Goal: Task Accomplishment & Management: Manage account settings

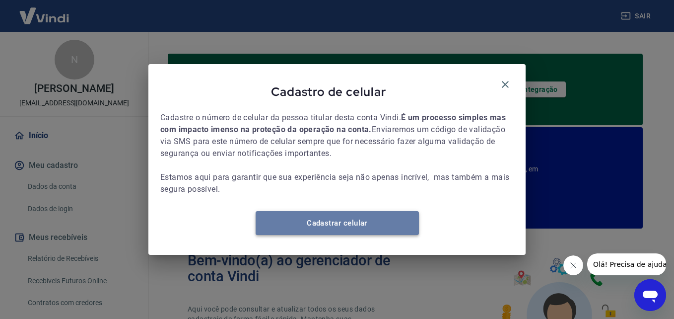
click at [367, 234] on link "Cadastrar celular" at bounding box center [337, 223] width 163 height 24
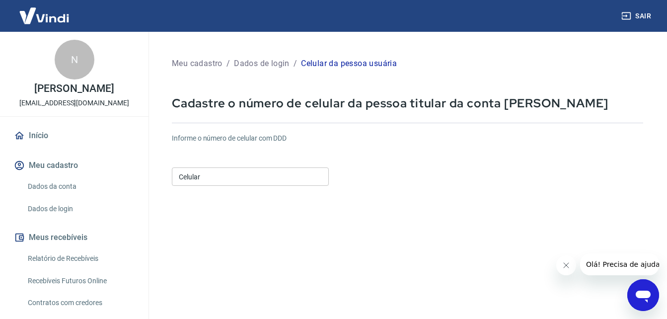
drag, startPoint x: 218, startPoint y: 191, endPoint x: 209, endPoint y: 174, distance: 18.7
click at [209, 174] on form "Informe o número de celular com DDD Celular Celular Continuar Cancelar" at bounding box center [407, 270] width 471 height 290
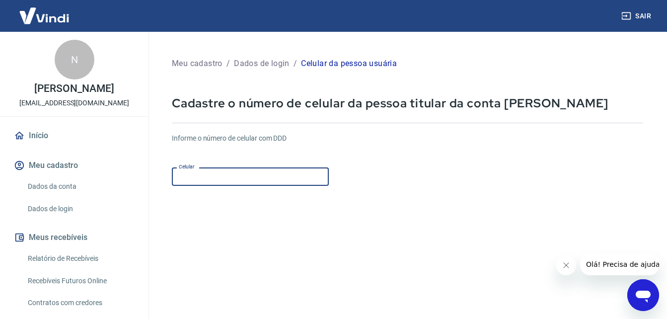
click at [209, 174] on input "Celular" at bounding box center [250, 176] width 157 height 18
type input "[PHONE_NUMBER]"
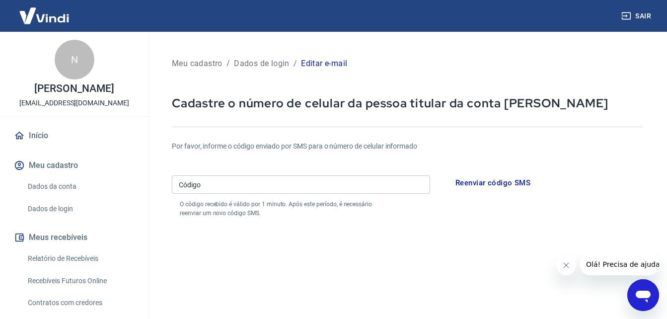
click at [660, 147] on div "Meu cadastro / Dados de login / Editar e-mail Cadastre o número de celular da p…" at bounding box center [407, 248] width 519 height 433
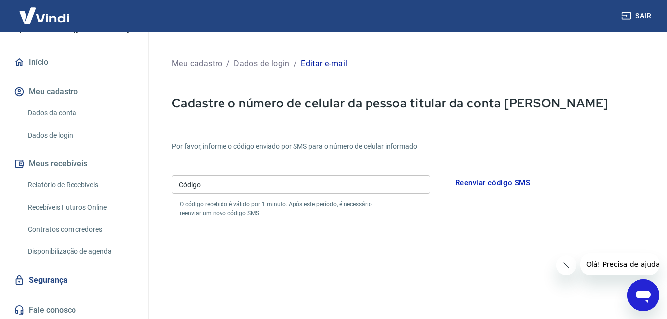
scroll to position [75, 0]
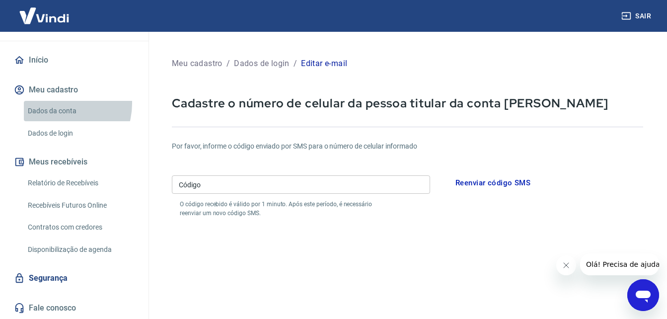
click at [57, 103] on link "Dados da conta" at bounding box center [80, 111] width 113 height 20
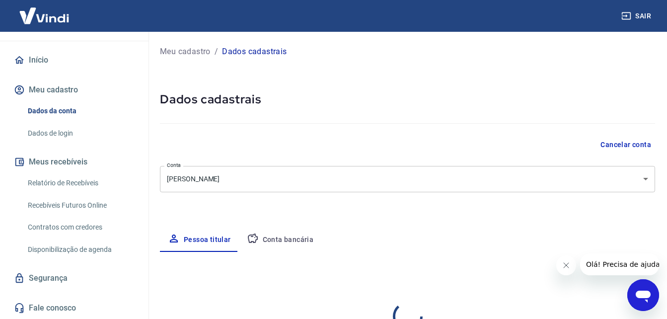
select select "SP"
select select "business"
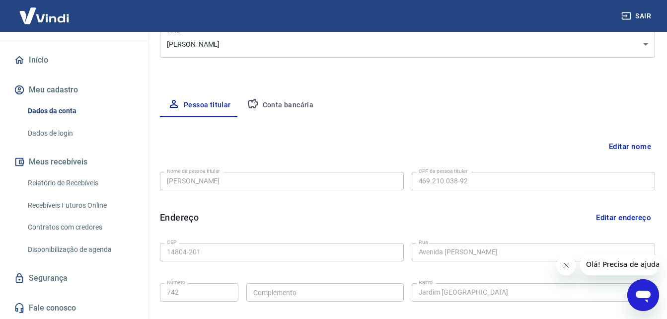
scroll to position [139, 0]
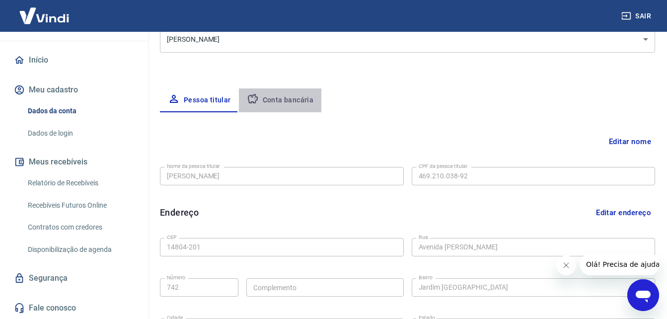
click at [313, 109] on button "Conta bancária" at bounding box center [280, 100] width 83 height 24
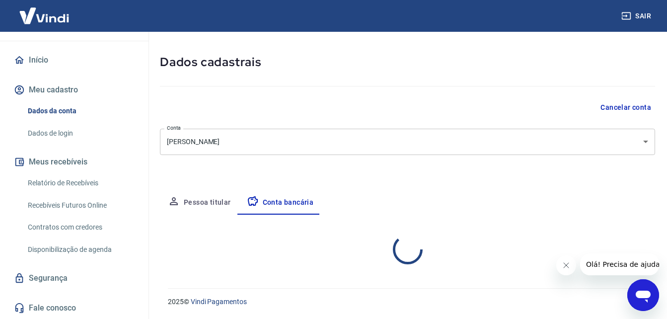
select select "1"
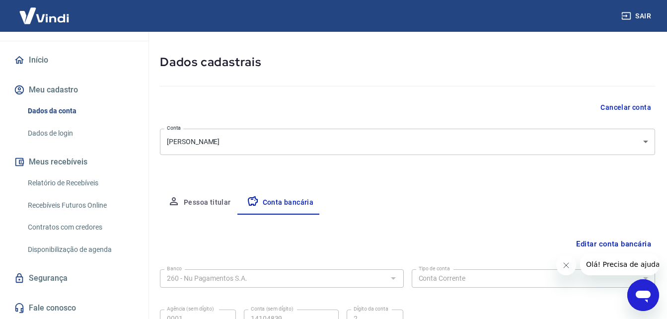
scroll to position [134, 0]
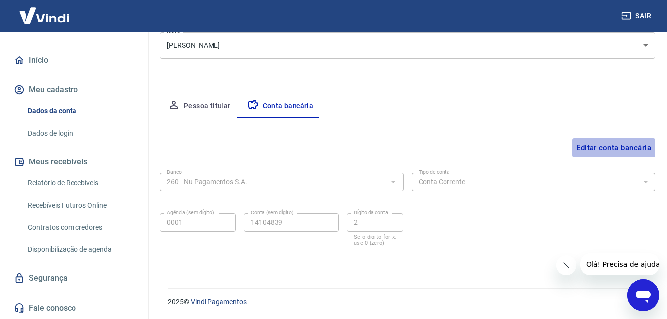
click at [620, 144] on button "Editar conta bancária" at bounding box center [613, 147] width 83 height 19
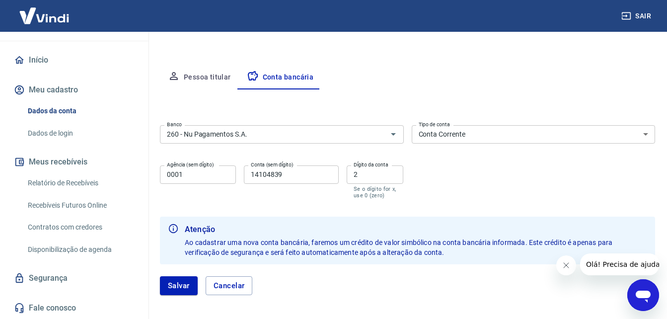
scroll to position [164, 0]
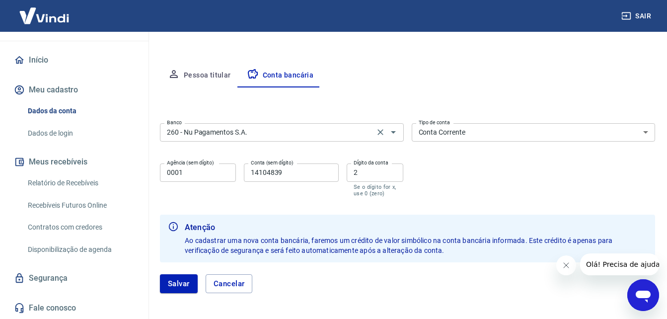
click at [337, 121] on div "Banco 260 - Nu Pagamentos S.A. Banco" at bounding box center [282, 131] width 244 height 24
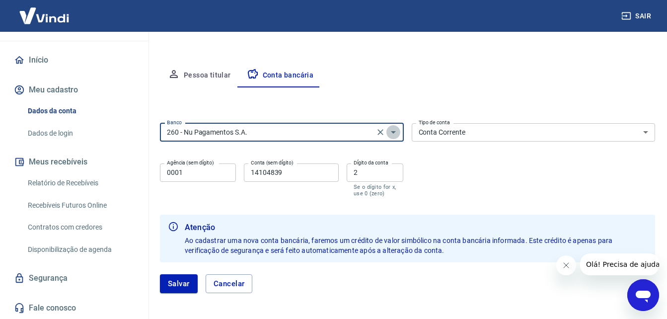
click at [397, 131] on icon "Abrir" at bounding box center [393, 132] width 12 height 12
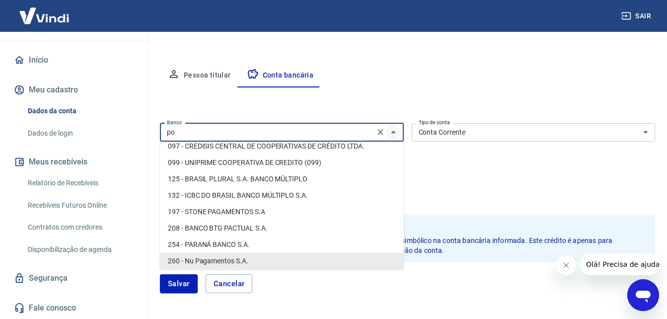
scroll to position [0, 0]
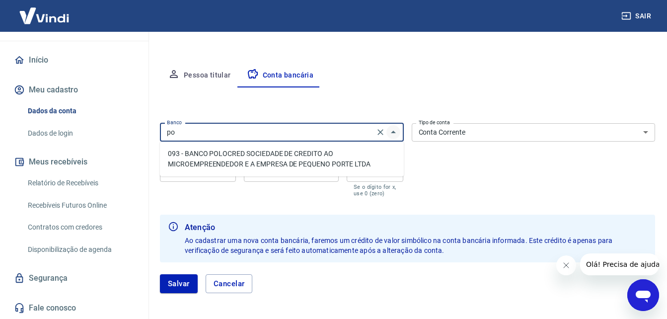
type input "p"
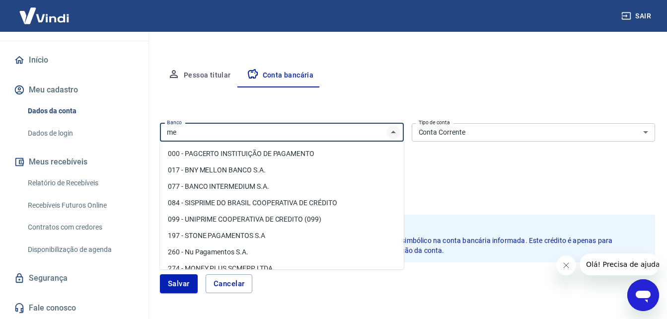
type input "m"
type input "p"
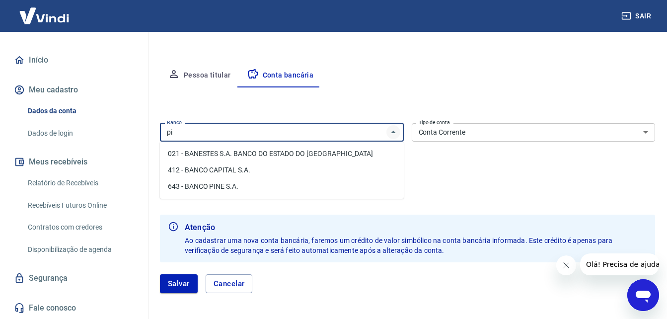
type input "pi"
click at [160, 274] on button "Salvar" at bounding box center [179, 283] width 38 height 19
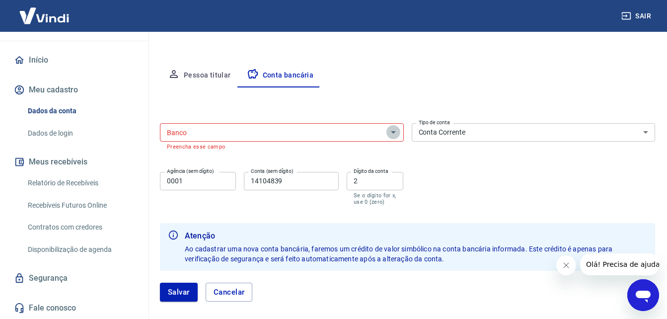
click at [397, 131] on icon "Abrir" at bounding box center [393, 132] width 12 height 12
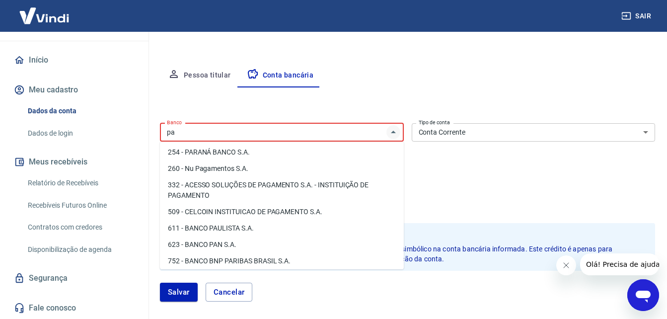
scroll to position [4, 0]
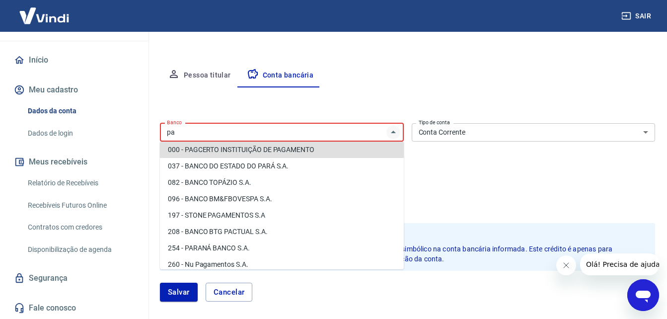
type input "p"
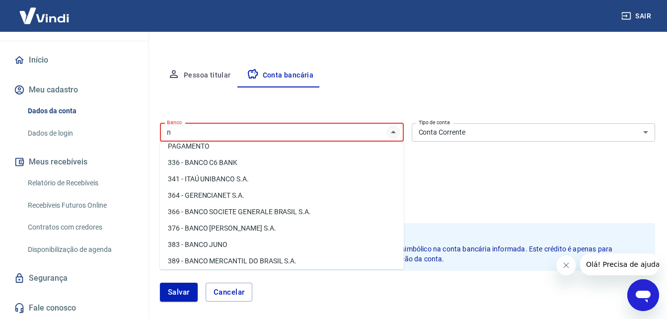
scroll to position [0, 0]
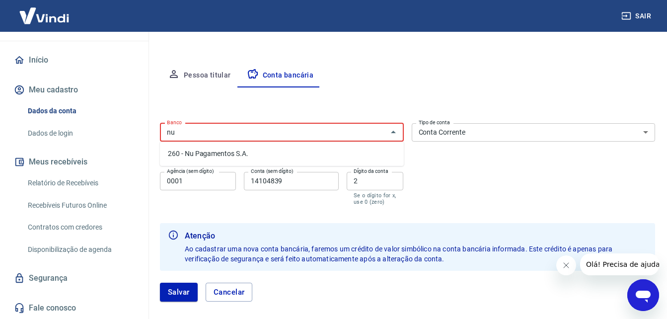
click at [263, 156] on li "260 - Nu Pagamentos S.A." at bounding box center [282, 153] width 244 height 16
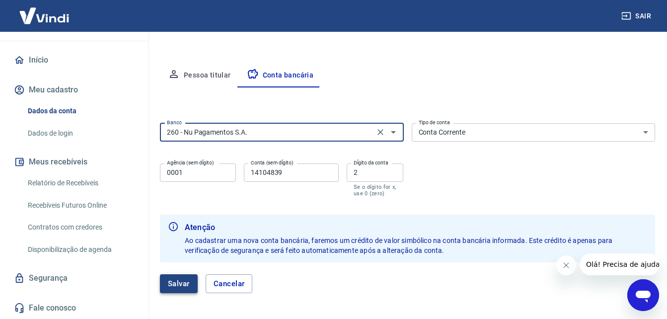
type input "260 - Nu Pagamentos S.A."
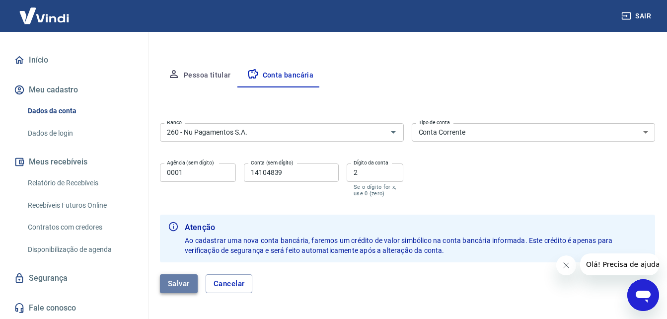
click at [178, 282] on button "Salvar" at bounding box center [179, 283] width 38 height 19
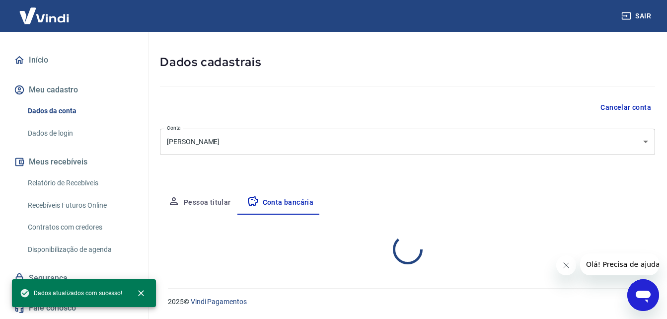
scroll to position [37, 0]
click at [206, 208] on button "Pessoa titular" at bounding box center [199, 203] width 79 height 24
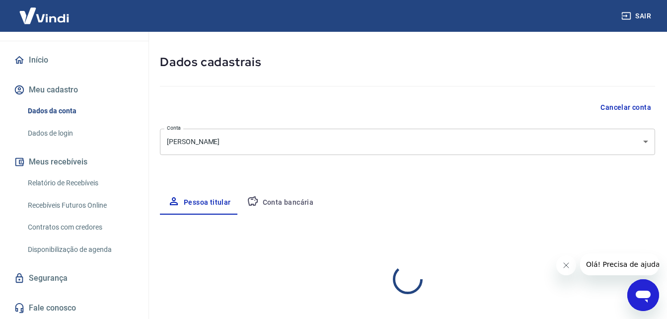
select select "SP"
select select "business"
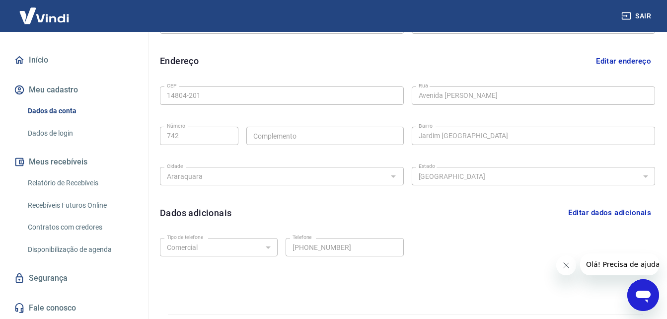
scroll to position [317, 0]
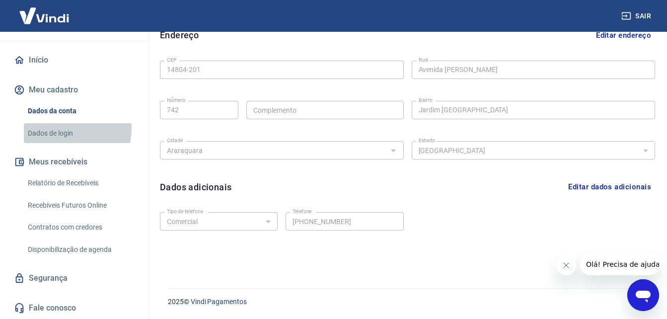
click at [66, 128] on link "Dados de login" at bounding box center [80, 133] width 113 height 20
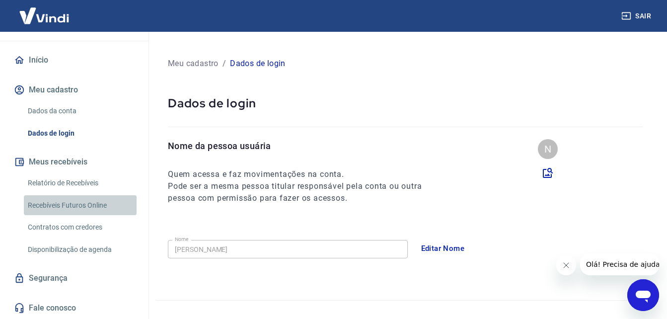
click at [85, 195] on link "Recebíveis Futuros Online" at bounding box center [80, 205] width 113 height 20
